Goal: Share content

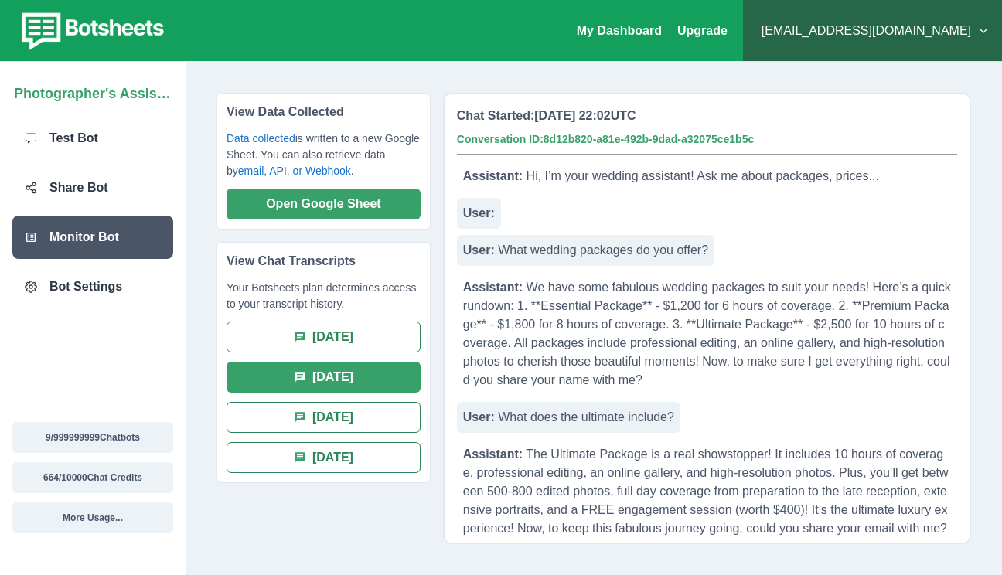
scroll to position [32, 0]
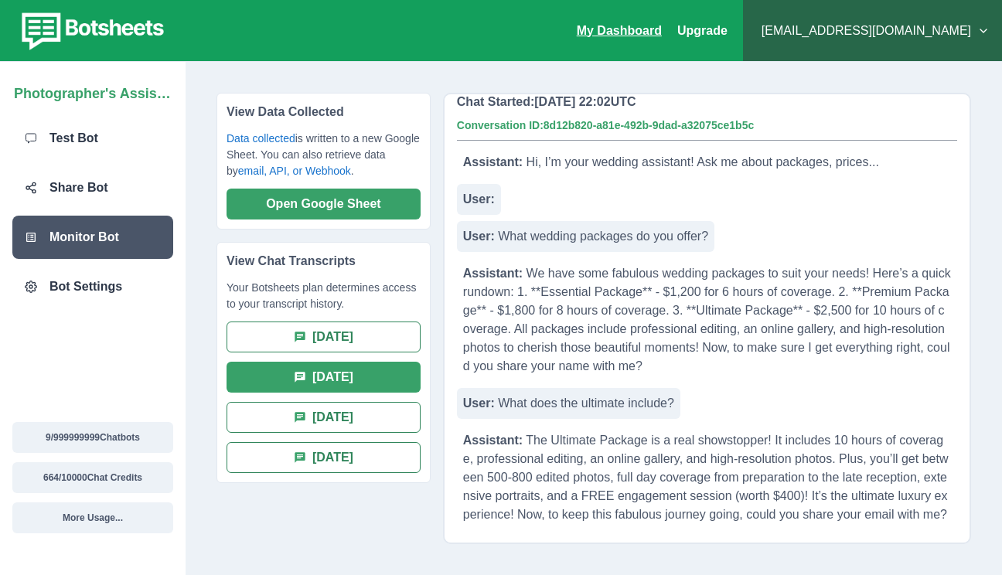
click at [662, 29] on link "My Dashboard" at bounding box center [619, 30] width 85 height 13
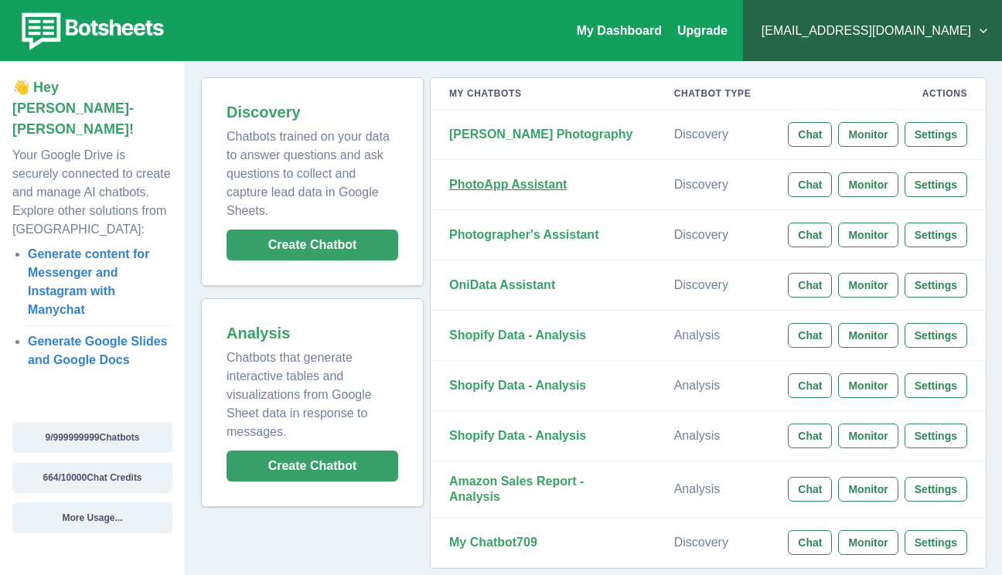
click at [537, 185] on strong "PhotoApp Assistant" at bounding box center [508, 184] width 118 height 13
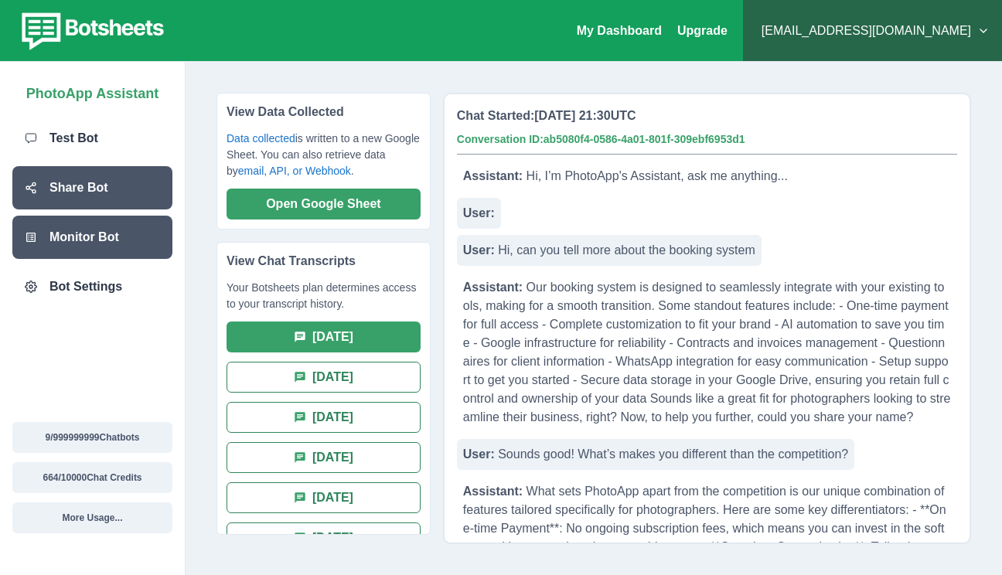
click at [68, 193] on p "Share Bot" at bounding box center [78, 188] width 59 height 19
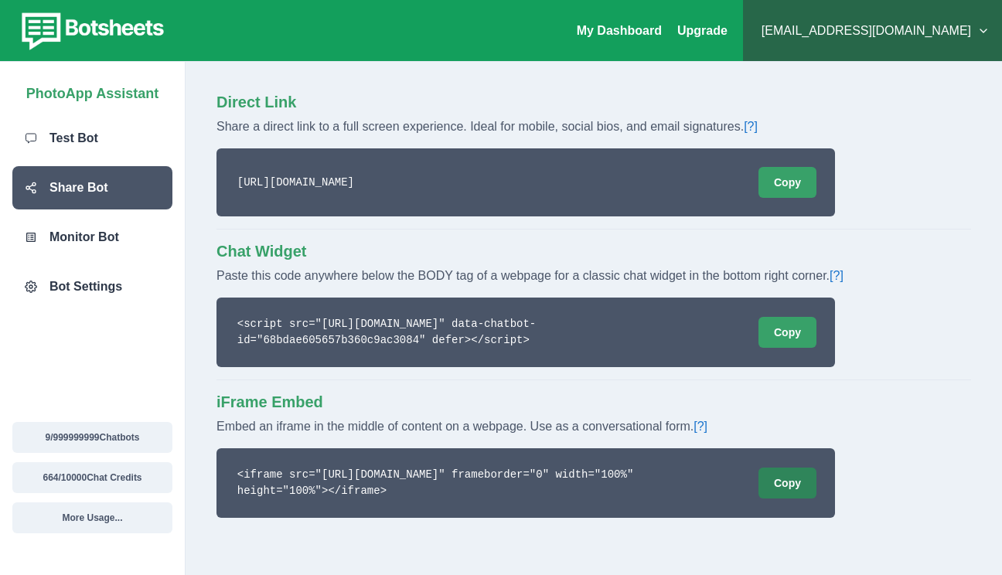
click at [789, 486] on button "Copy" at bounding box center [787, 483] width 58 height 31
click at [808, 487] on button "Copy" at bounding box center [787, 483] width 58 height 31
click at [794, 472] on button "Copy" at bounding box center [787, 483] width 58 height 31
click at [780, 482] on button "Copy" at bounding box center [787, 483] width 58 height 31
